Goal: Information Seeking & Learning: Learn about a topic

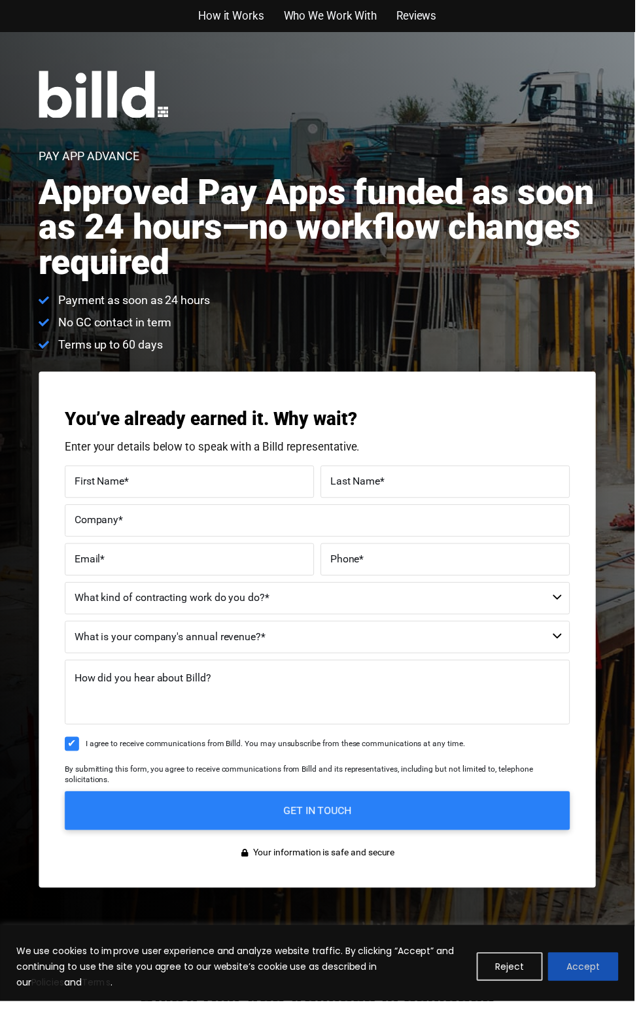
click at [594, 979] on button "Accept" at bounding box center [588, 976] width 71 height 29
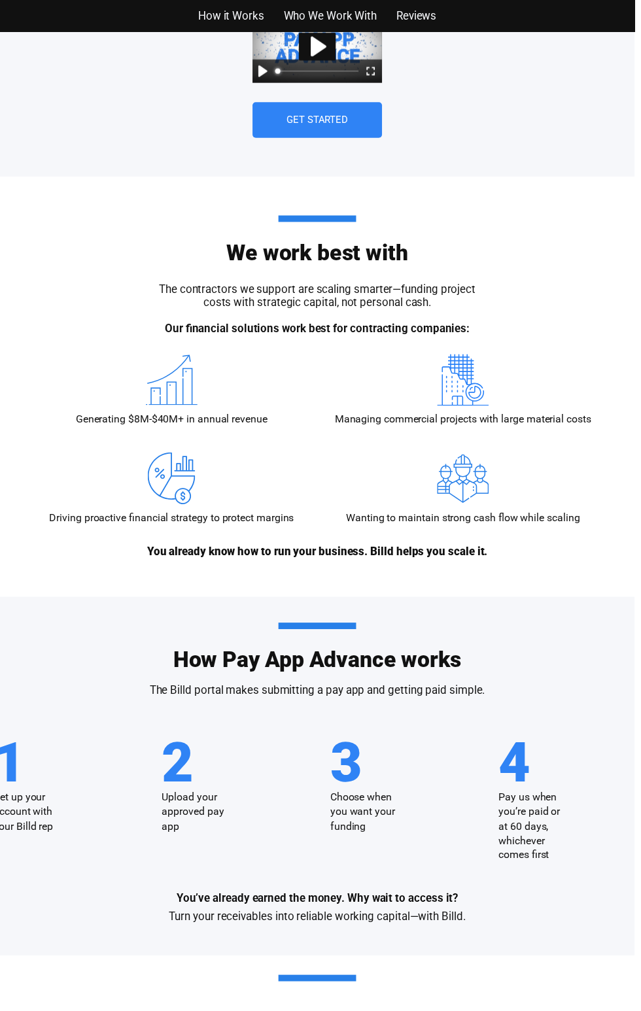
click at [441, 16] on span "Reviews" at bounding box center [420, 16] width 41 height 19
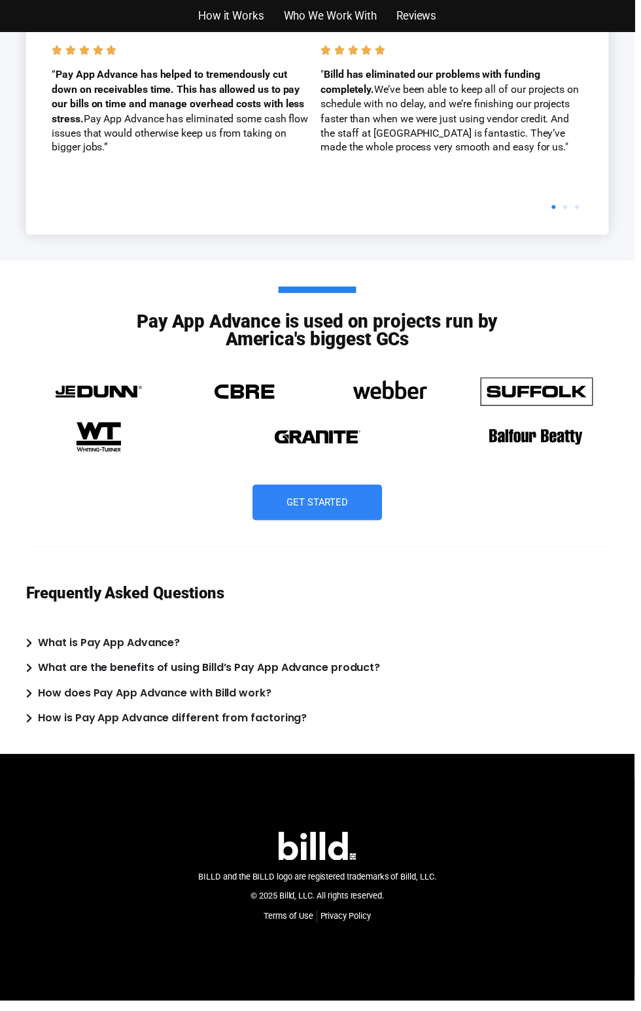
scroll to position [3867, 0]
click at [343, 526] on link "Get Started" at bounding box center [320, 508] width 131 height 36
click at [182, 659] on div "What is Pay App Advance?" at bounding box center [110, 649] width 143 height 19
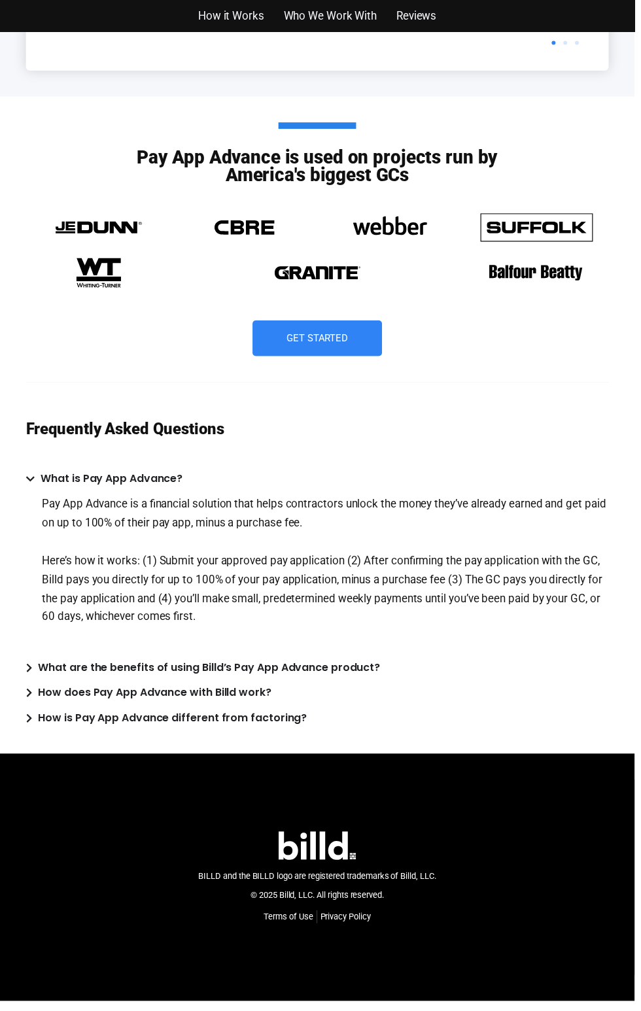
scroll to position [4406, 0]
click at [184, 475] on div "What is Pay App Advance?" at bounding box center [112, 483] width 143 height 19
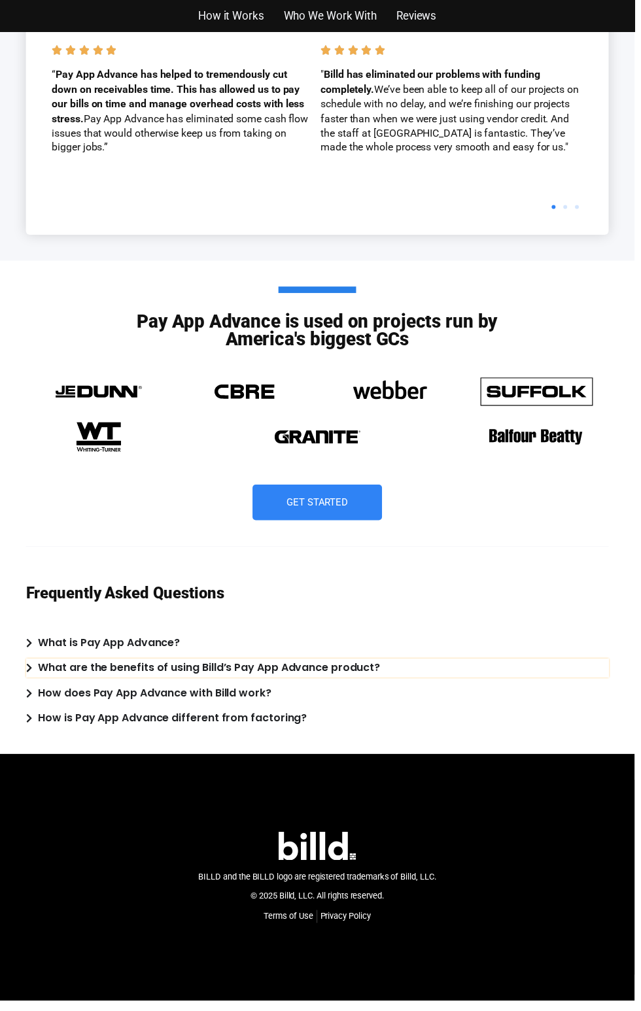
click at [384, 677] on div "What are the benefits of using Billd’s Pay App Advance product?" at bounding box center [211, 675] width 345 height 19
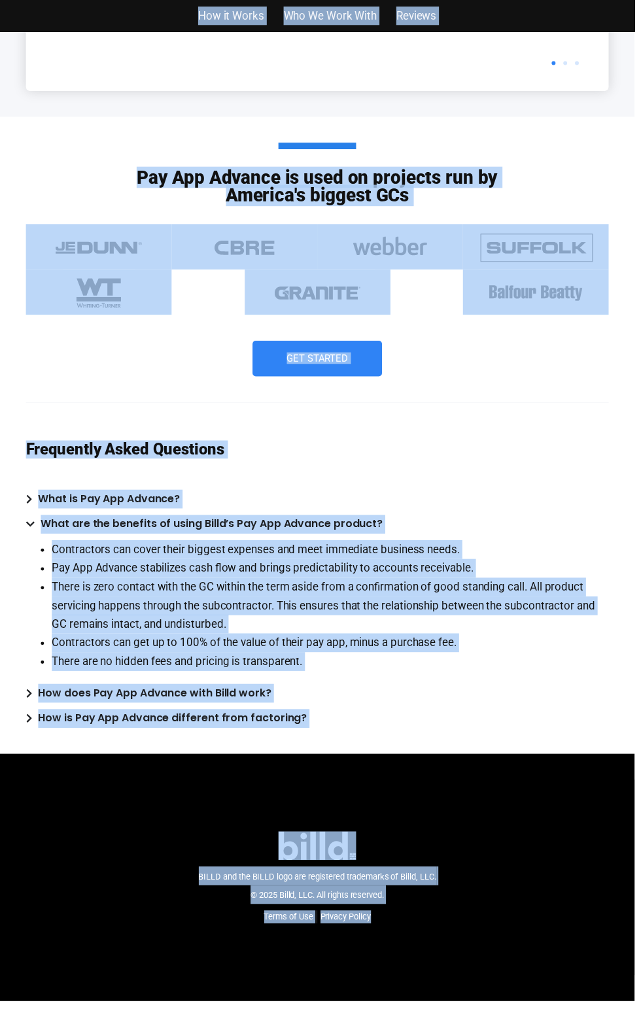
click at [344, 367] on span "Get Started" at bounding box center [321, 362] width 62 height 10
